Goal: Find specific page/section: Find specific page/section

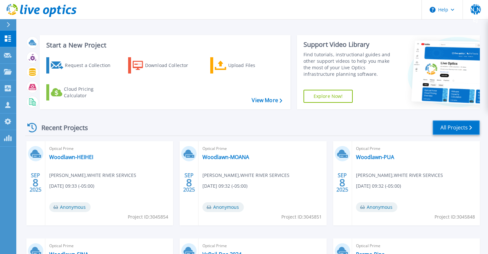
click at [455, 130] on link "All Projects" at bounding box center [455, 128] width 47 height 15
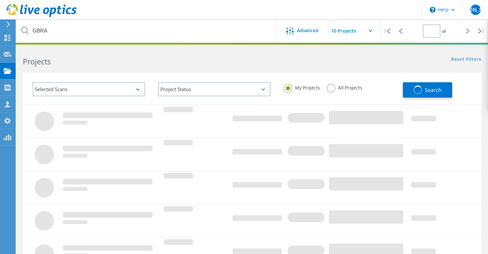
type input "1"
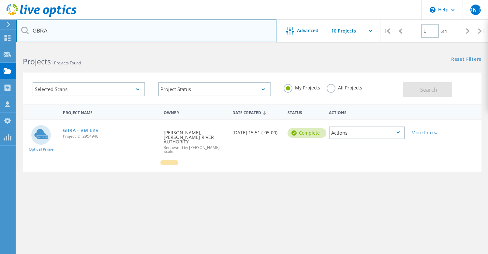
click at [93, 28] on input "GBRA" at bounding box center [146, 31] width 260 height 23
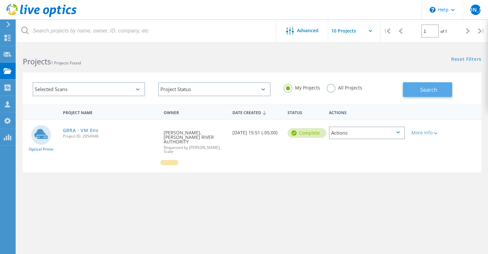
click at [423, 88] on span "Search" at bounding box center [428, 89] width 17 height 7
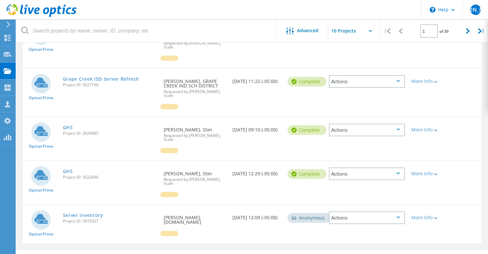
scroll to position [299, 0]
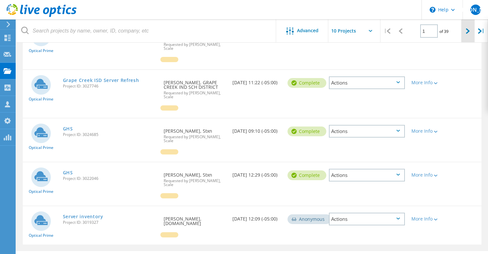
click at [471, 30] on div at bounding box center [467, 31] width 13 height 23
type input "2"
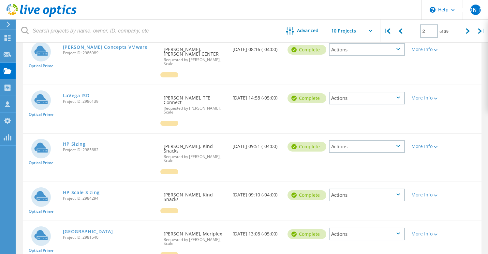
scroll to position [0, 0]
